Goal: Check status: Check status

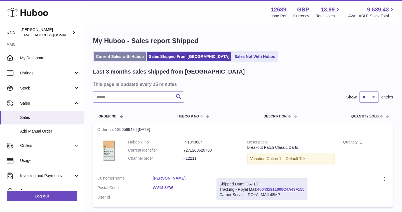
click at [123, 57] on link "Current Sales with Huboo" at bounding box center [120, 56] width 52 height 9
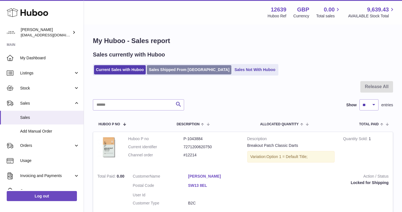
click at [174, 73] on link "Sales Shipped From [GEOGRAPHIC_DATA]" at bounding box center [189, 69] width 85 height 9
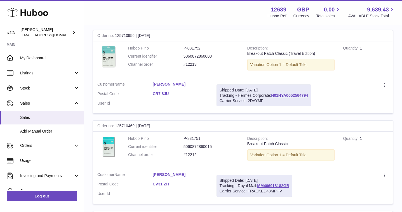
scroll to position [95, 0]
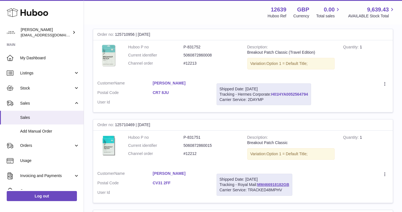
drag, startPoint x: 311, startPoint y: 94, endPoint x: 274, endPoint y: 94, distance: 37.5
click at [274, 94] on div "Shipped Date: [DATE] Tracking - Hermes Corporate: H01HYA0052564794 Carrier Serv…" at bounding box center [264, 94] width 95 height 22
copy link "H01HYA0052564794"
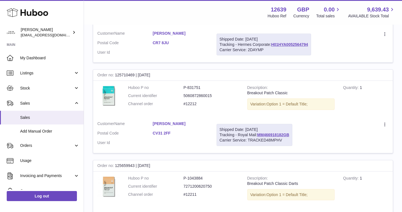
scroll to position [0, 0]
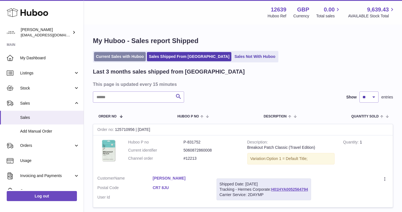
click at [119, 56] on link "Current Sales with Huboo" at bounding box center [120, 56] width 52 height 9
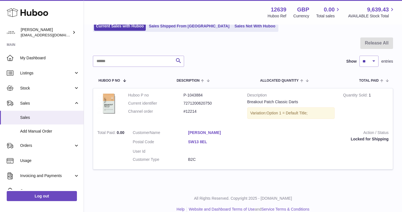
scroll to position [52, 0]
